Goal: Ask a question

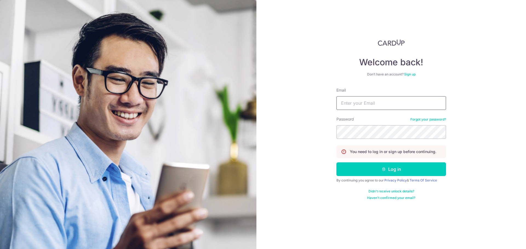
click at [364, 105] on input "Email" at bounding box center [391, 103] width 110 height 14
click at [376, 106] on input "Email" at bounding box center [391, 103] width 110 height 14
click at [377, 104] on input "Email" at bounding box center [391, 103] width 110 height 14
type input "[EMAIL_ADDRESS][DOMAIN_NAME]"
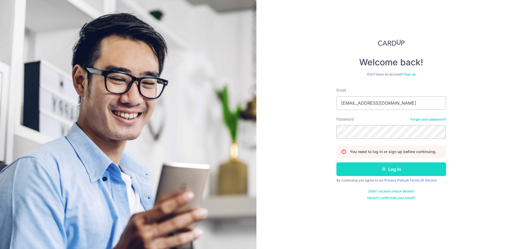
click at [391, 171] on button "Log in" at bounding box center [391, 170] width 110 height 14
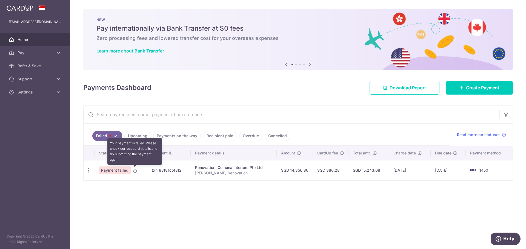
click at [134, 171] on icon at bounding box center [135, 171] width 4 height 4
click at [86, 172] on icon "button" at bounding box center [89, 171] width 6 height 6
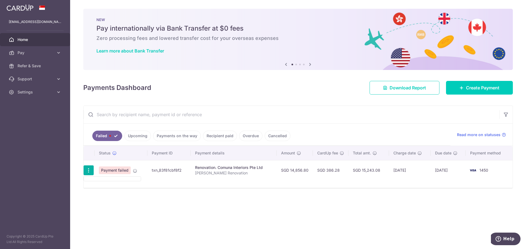
click at [86, 171] on icon "button" at bounding box center [89, 171] width 6 height 6
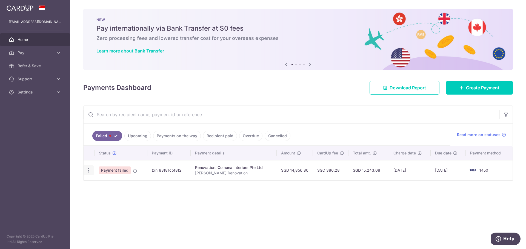
click at [86, 171] on body "tay_yong_jie@hotmail.com Home Pay Payments Recipients Cards Refer & Save Suppor…" at bounding box center [263, 124] width 526 height 249
click at [88, 168] on icon "button" at bounding box center [89, 171] width 6 height 6
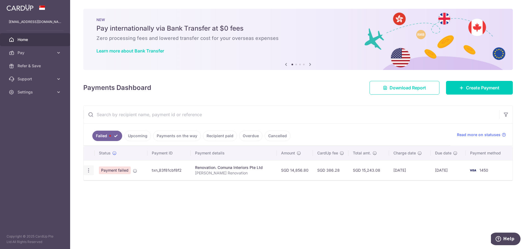
click at [88, 168] on icon "button" at bounding box center [89, 171] width 6 height 6
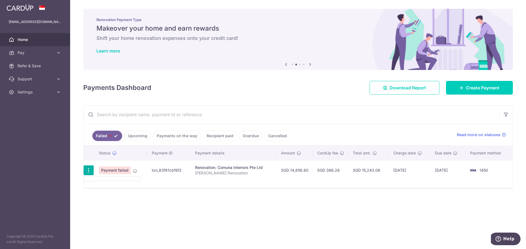
click at [314, 237] on div "× Pause Schedule Pause all future payments in this series Pause just this one p…" at bounding box center [298, 124] width 456 height 249
click at [132, 169] on td "Payment failed" at bounding box center [120, 170] width 53 height 20
click at [136, 171] on icon at bounding box center [135, 171] width 4 height 4
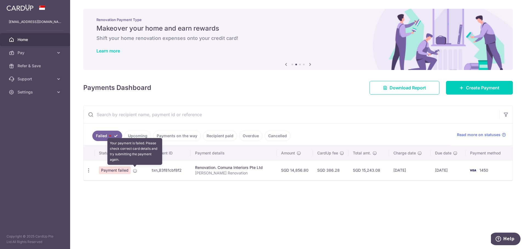
click at [136, 171] on icon at bounding box center [135, 171] width 4 height 4
click at [138, 171] on td "Payment failed Your payment is failed. Please check correct card details and tr…" at bounding box center [120, 170] width 53 height 20
click at [161, 171] on td "txn_83f81cbf8f2" at bounding box center [168, 170] width 43 height 20
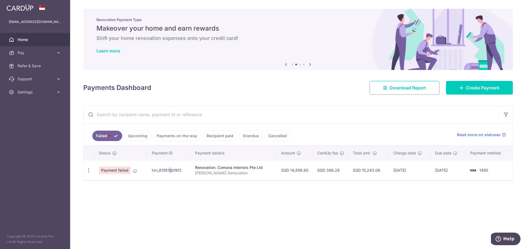
click at [476, 171] on img at bounding box center [472, 170] width 11 height 7
click at [449, 173] on td "13/08/2025" at bounding box center [447, 170] width 35 height 20
click at [88, 172] on icon "button" at bounding box center [89, 171] width 6 height 6
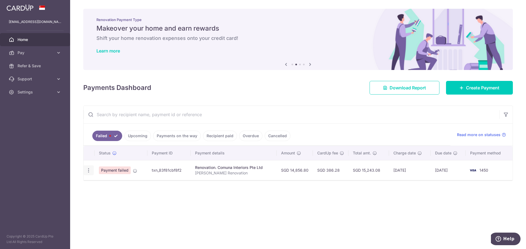
click at [88, 172] on icon "button" at bounding box center [89, 171] width 6 height 6
click at [116, 174] on span "Payment failed" at bounding box center [115, 171] width 32 height 8
click at [114, 177] on td "Payment failed" at bounding box center [120, 170] width 53 height 20
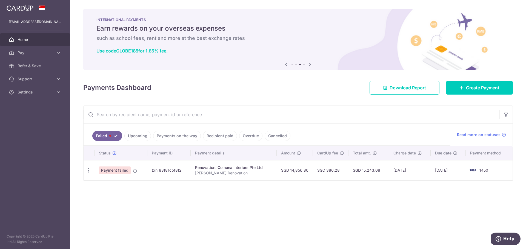
click at [104, 169] on span "Payment failed" at bounding box center [115, 171] width 32 height 8
click at [96, 170] on td "Payment failed" at bounding box center [120, 170] width 53 height 20
click at [91, 171] on div at bounding box center [88, 171] width 10 height 10
click at [86, 172] on icon "button" at bounding box center [89, 171] width 6 height 6
click at [87, 171] on icon "button" at bounding box center [89, 171] width 6 height 6
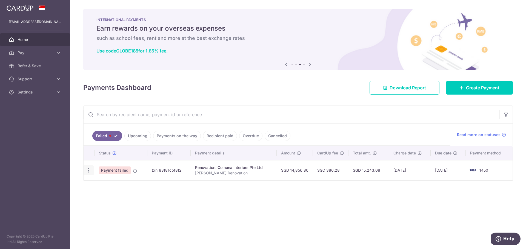
click at [88, 171] on icon "button" at bounding box center [89, 171] width 6 height 6
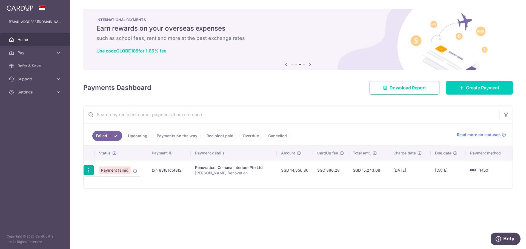
click at [88, 171] on icon "button" at bounding box center [89, 171] width 6 height 6
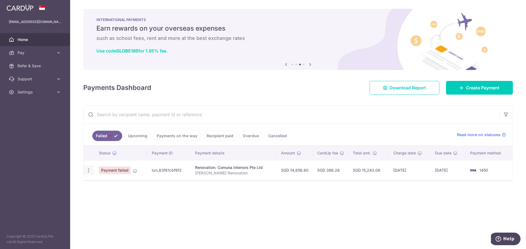
click at [88, 171] on icon "button" at bounding box center [89, 171] width 6 height 6
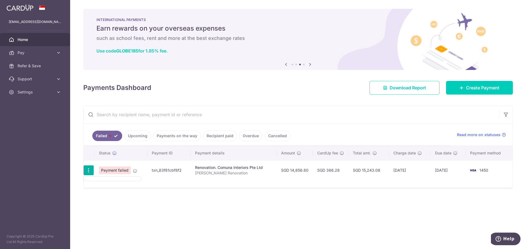
click at [91, 168] on div at bounding box center [88, 171] width 10 height 10
click at [91, 170] on div at bounding box center [88, 171] width 10 height 10
click at [91, 170] on icon "button" at bounding box center [89, 171] width 6 height 6
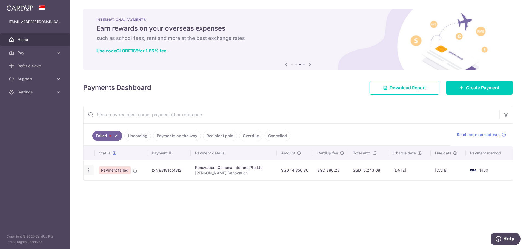
click at [90, 170] on icon "button" at bounding box center [89, 171] width 6 height 6
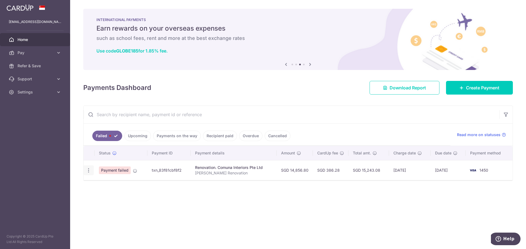
click at [90, 170] on icon "button" at bounding box center [89, 171] width 6 height 6
click at [91, 174] on div at bounding box center [88, 171] width 10 height 10
click at [89, 172] on icon "button" at bounding box center [89, 171] width 6 height 6
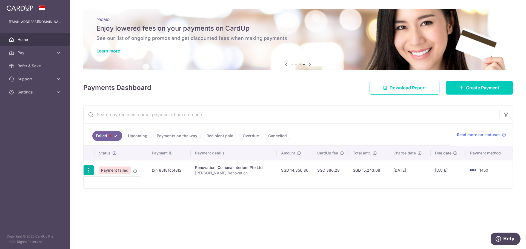
click at [89, 172] on icon "button" at bounding box center [89, 171] width 6 height 6
click at [91, 171] on icon "button" at bounding box center [89, 171] width 6 height 6
click at [505, 238] on span "Help" at bounding box center [508, 239] width 11 height 5
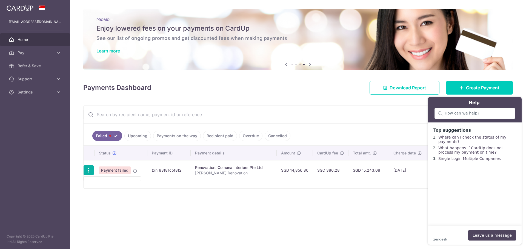
click at [448, 229] on footer "zendesk .cls-1{fill:#03363d;} Leave us a message" at bounding box center [475, 235] width 94 height 19
click at [480, 236] on button "Leave us a message" at bounding box center [492, 236] width 48 height 10
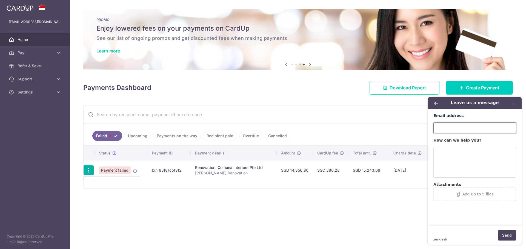
click at [459, 124] on input "Email address" at bounding box center [474, 128] width 83 height 11
type input "[EMAIL_ADDRESS][DOMAIN_NAME]"
click at [86, 170] on icon "button" at bounding box center [89, 171] width 6 height 6
click at [87, 169] on icon "button" at bounding box center [89, 171] width 6 height 6
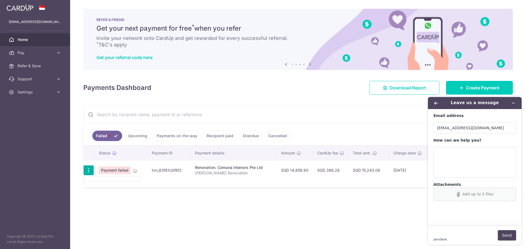
click at [450, 192] on div "Add up to 5 files" at bounding box center [474, 194] width 76 height 5
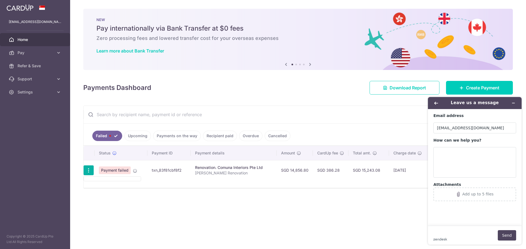
click at [267, 230] on div "× Pause Schedule Pause all future payments in this series Pause just this one p…" at bounding box center [298, 124] width 456 height 249
click at [90, 169] on icon "button" at bounding box center [89, 171] width 6 height 6
click button "Add up to 5 files"
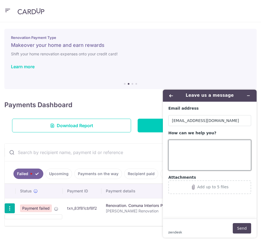
click at [209, 165] on textarea "How can we help you?" at bounding box center [209, 155] width 83 height 31
click at [206, 185] on div "Add up to 5 files" at bounding box center [212, 187] width 31 height 4
click at [209, 160] on textarea "How can we help you?" at bounding box center [209, 155] width 83 height 31
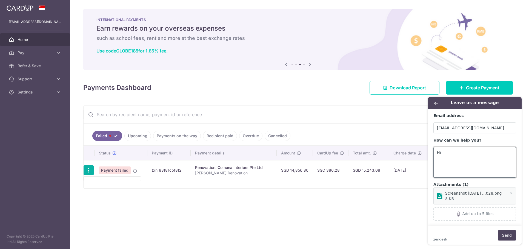
type textarea "Hi"
click at [512, 106] on button "Minimize widget" at bounding box center [513, 103] width 9 height 8
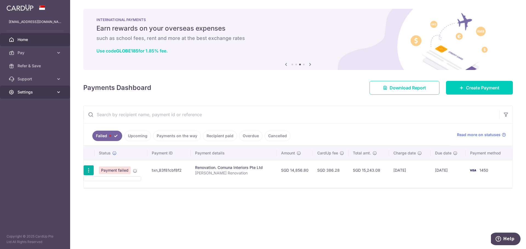
click at [38, 93] on span "Settings" at bounding box center [36, 92] width 36 height 5
click at [29, 119] on span "Logout" at bounding box center [36, 118] width 36 height 5
